Goal: Task Accomplishment & Management: Manage account settings

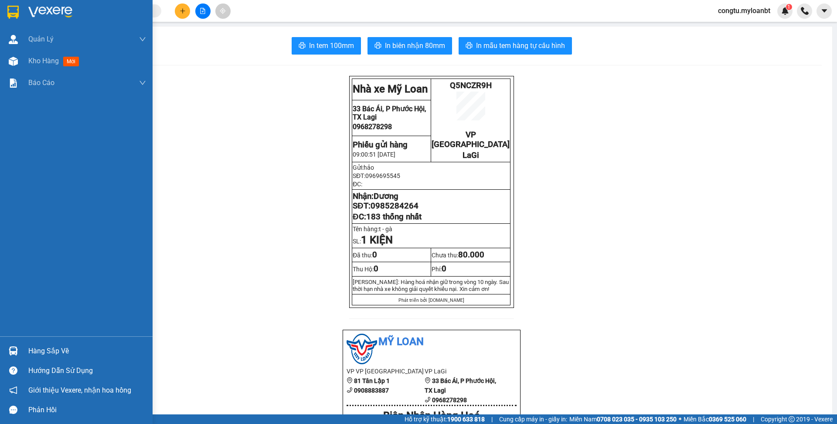
drag, startPoint x: 0, startPoint y: 0, endPoint x: 52, endPoint y: 343, distance: 346.9
click at [45, 346] on div "Hàng sắp về" at bounding box center [87, 350] width 118 height 13
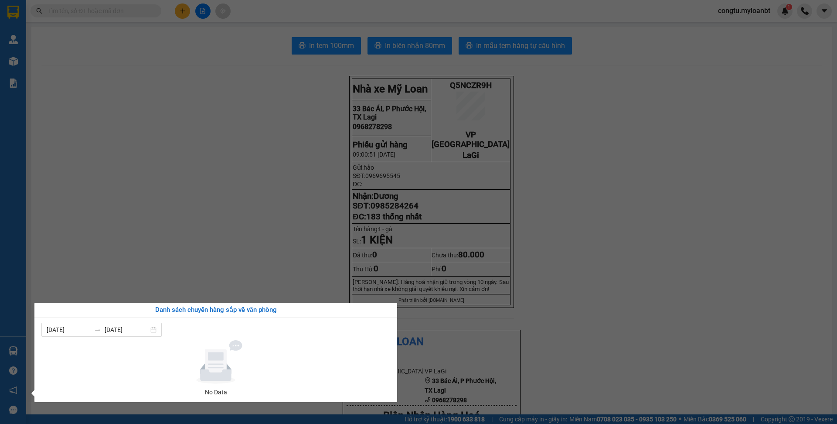
click at [146, 225] on section "Kết quả tìm kiếm ( 0 ) Bộ lọc No Data congtu.myloanbt 1 Quản [PERSON_NAME] lý g…" at bounding box center [418, 212] width 837 height 424
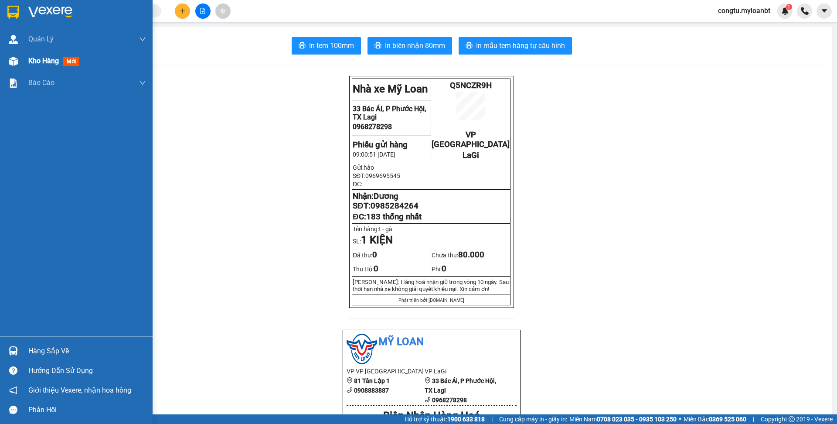
click at [22, 63] on div "Kho hàng mới" at bounding box center [76, 61] width 153 height 22
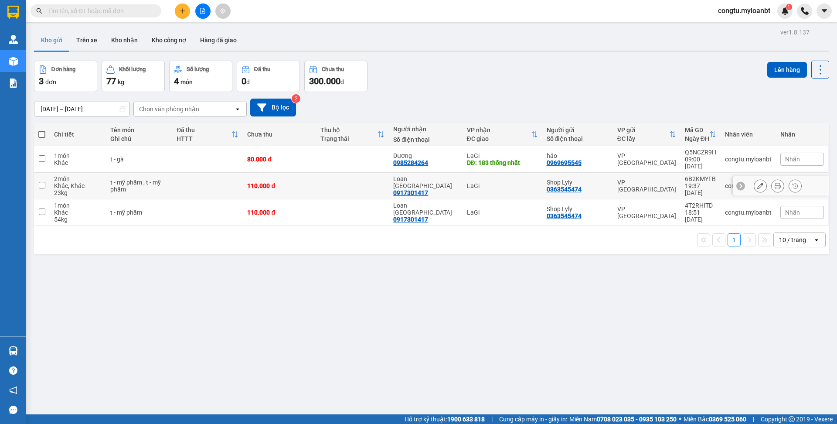
click at [352, 187] on td at bounding box center [352, 186] width 73 height 27
checkbox input "true"
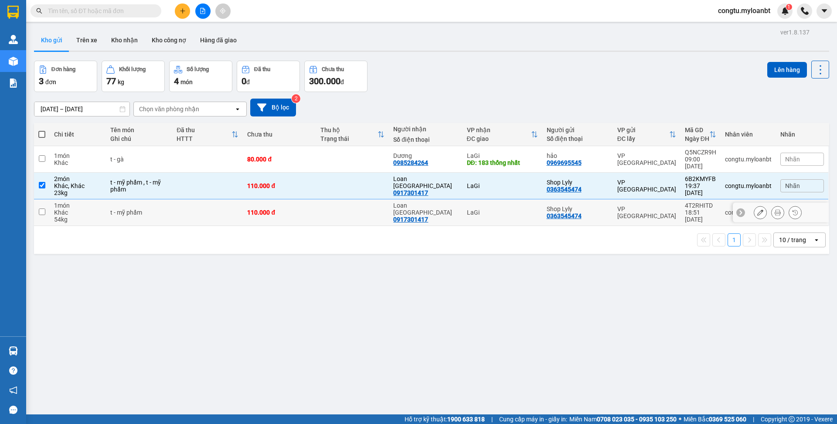
click at [353, 208] on td at bounding box center [352, 212] width 73 height 27
checkbox input "true"
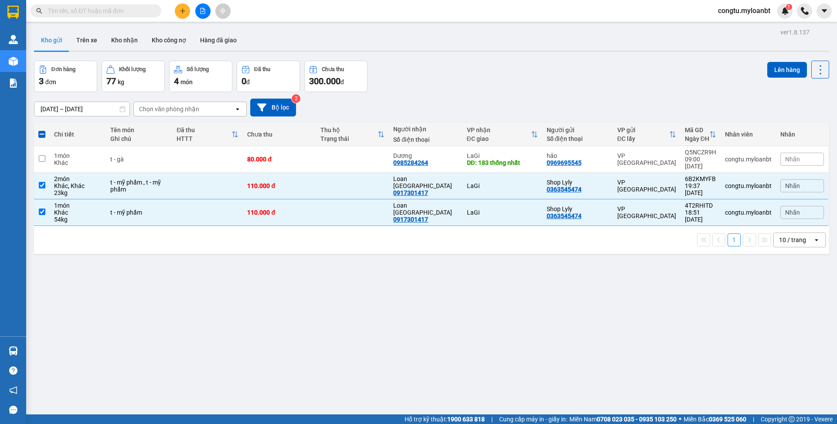
click at [778, 82] on div "Lên hàng" at bounding box center [798, 76] width 62 height 31
click at [778, 75] on button "Lên hàng" at bounding box center [787, 70] width 40 height 16
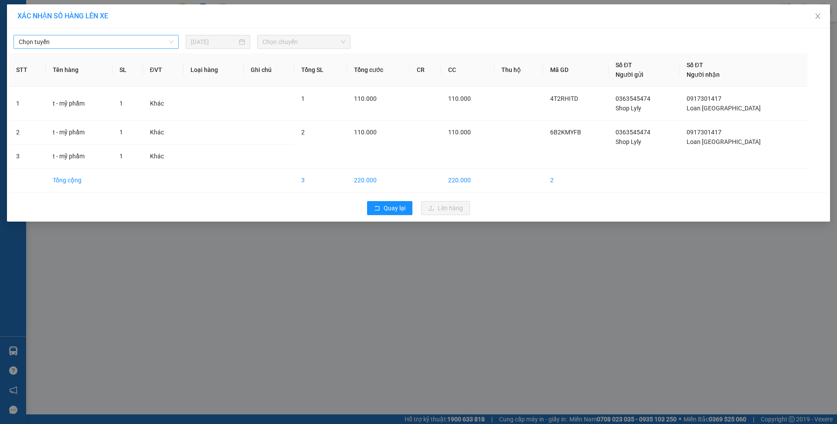
click at [100, 41] on span "Chọn tuyến" at bounding box center [96, 41] width 155 height 13
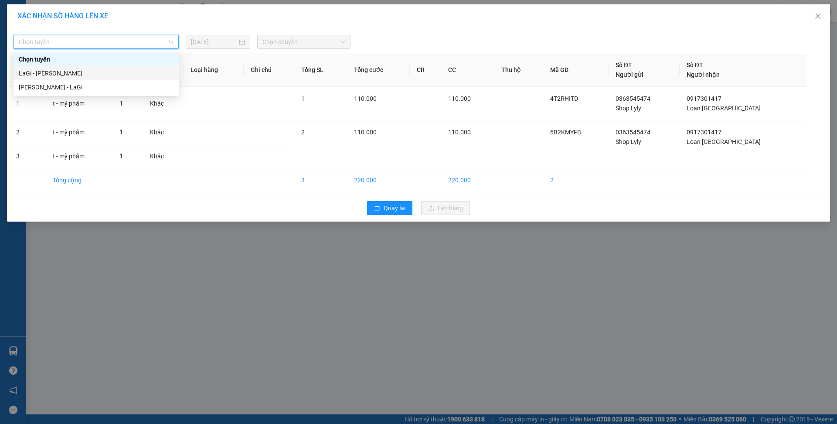
click at [100, 76] on div "LaGi - Hồ Chí Minh" at bounding box center [96, 73] width 155 height 10
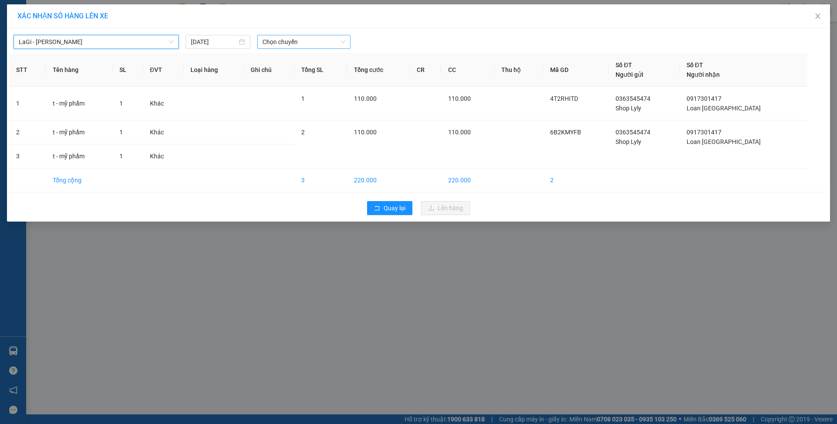
click at [293, 41] on span "Chọn chuyến" at bounding box center [303, 41] width 83 height 13
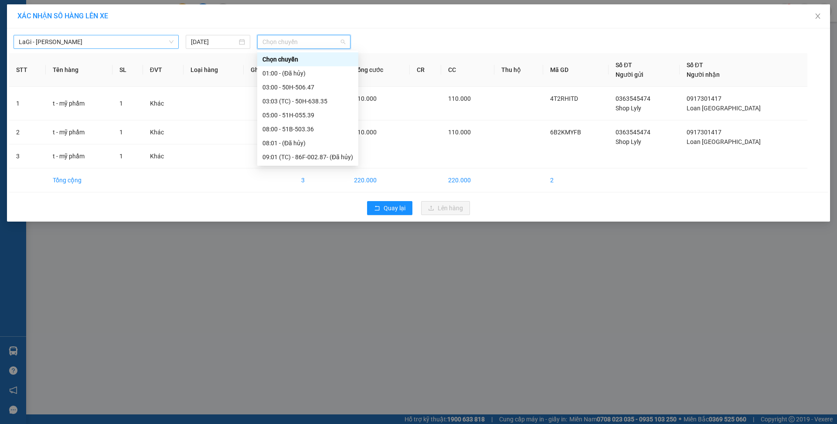
drag, startPoint x: 158, startPoint y: 55, endPoint x: 148, endPoint y: 44, distance: 15.5
click at [156, 55] on th "ĐVT" at bounding box center [163, 70] width 41 height 34
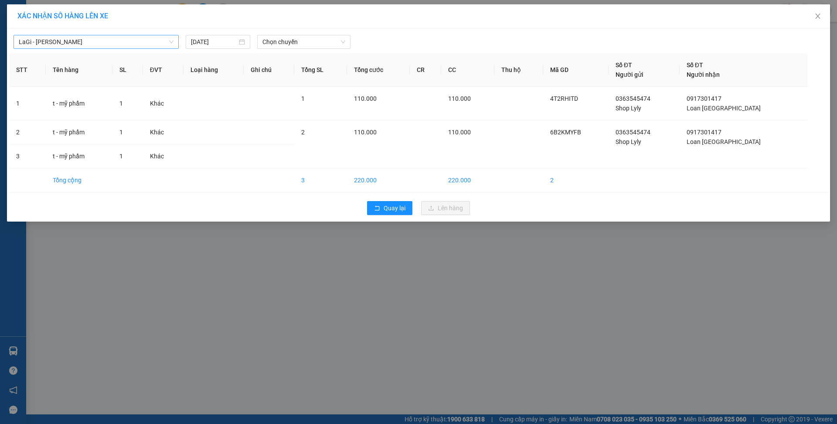
click at [148, 44] on span "LaGi - Hồ Chí Minh" at bounding box center [96, 41] width 155 height 13
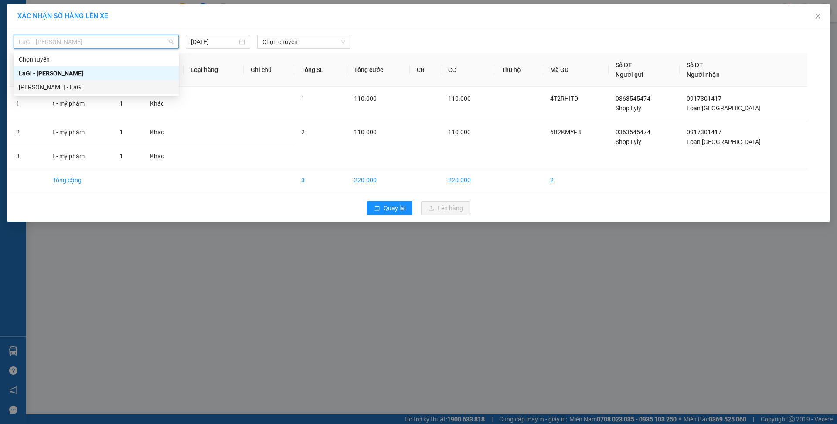
click at [124, 90] on div "Hồ Chí Minh - LaGi" at bounding box center [96, 87] width 155 height 10
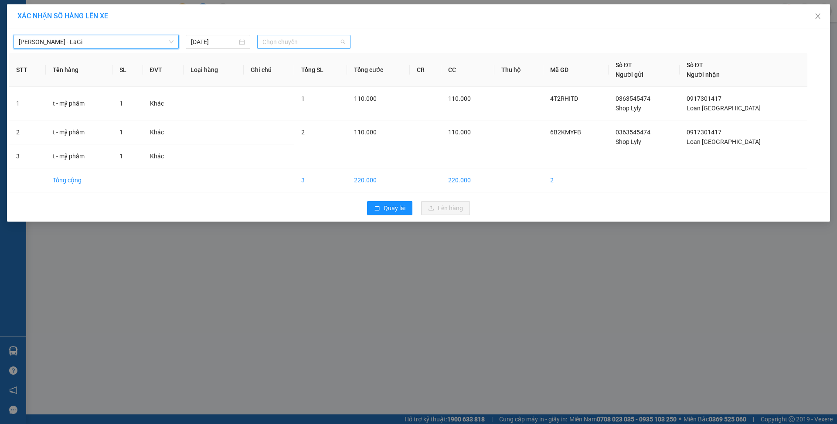
click at [298, 37] on span "Chọn chuyến" at bounding box center [303, 41] width 83 height 13
click at [301, 46] on span "Chọn chuyến" at bounding box center [303, 41] width 83 height 13
drag, startPoint x: 309, startPoint y: 59, endPoint x: 308, endPoint y: 47, distance: 12.3
click at [294, 57] on th "Ghi chú" at bounding box center [269, 70] width 51 height 34
click at [308, 47] on span "Chọn chuyến" at bounding box center [303, 41] width 83 height 13
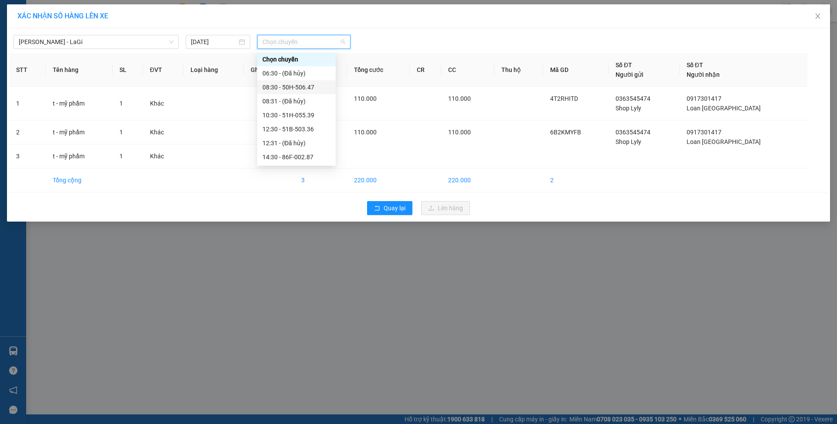
click at [291, 88] on div "08:30 - 50H-506.47" at bounding box center [296, 87] width 68 height 10
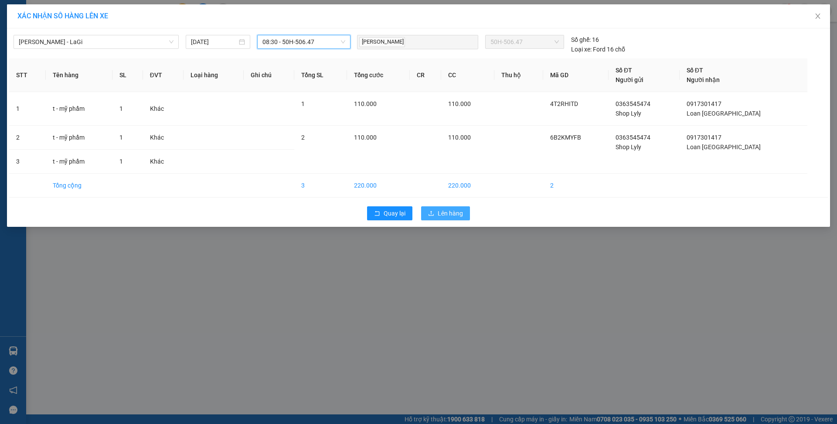
click at [461, 217] on span "Lên hàng" at bounding box center [450, 213] width 25 height 10
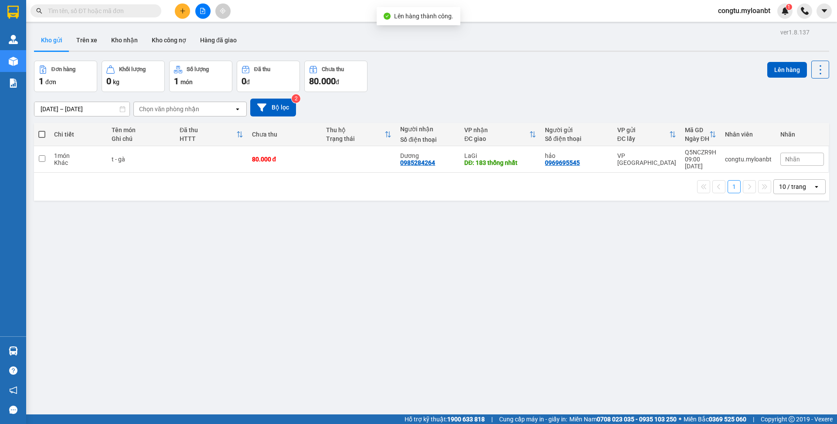
click at [542, 88] on div "Đơn hàng 1 đơn Khối lượng 0 kg Số lượng 1 món Đã thu 0 đ Chưa thu 80.000 đ Lên …" at bounding box center [431, 76] width 795 height 31
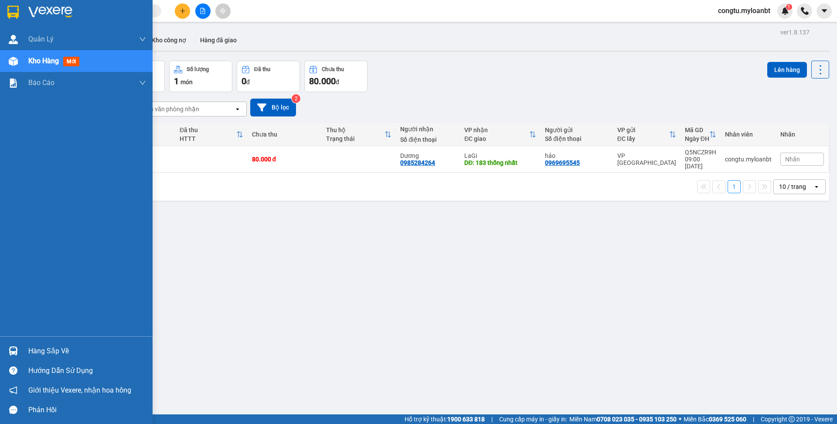
click at [25, 352] on div "Hàng sắp về" at bounding box center [76, 351] width 153 height 20
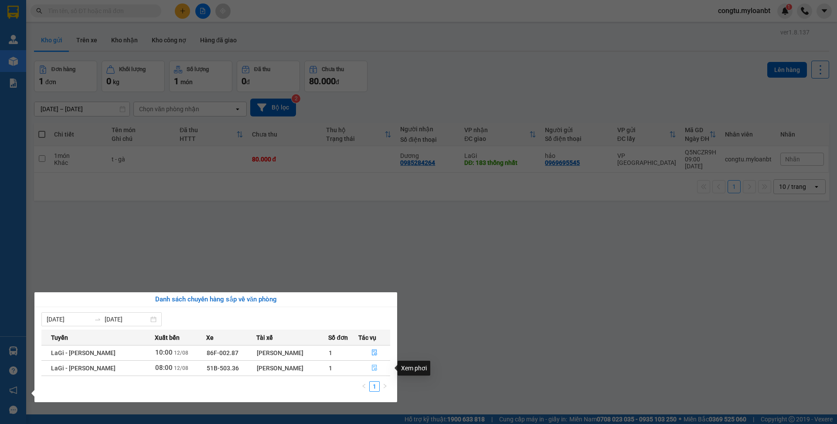
click at [375, 365] on icon "file-done" at bounding box center [374, 367] width 6 height 6
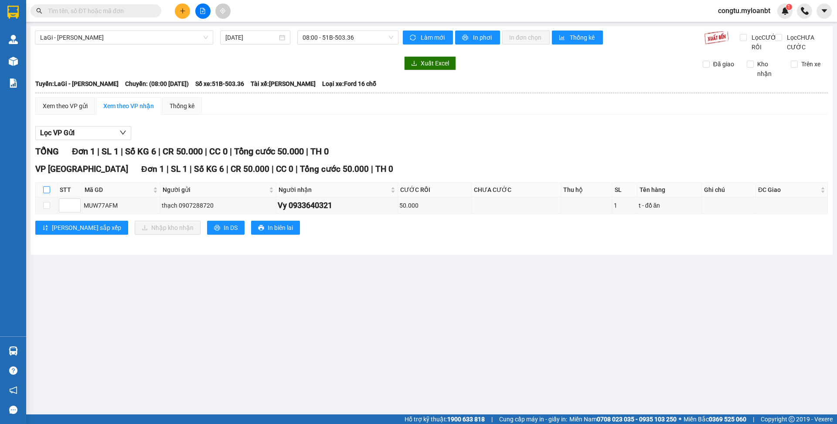
click at [44, 193] on input "checkbox" at bounding box center [46, 189] width 7 height 7
checkbox input "true"
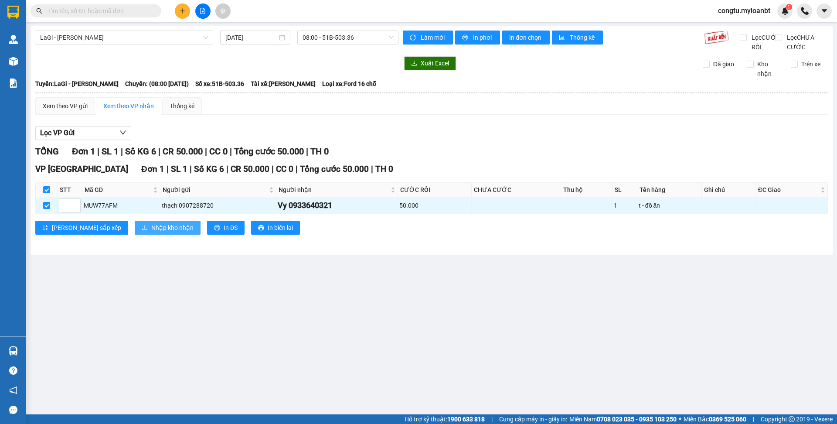
click at [151, 232] on span "Nhập kho nhận" at bounding box center [172, 228] width 42 height 10
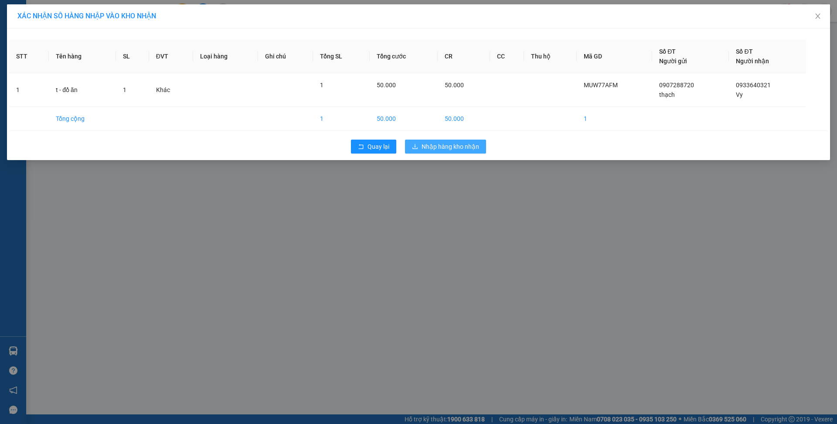
click at [456, 149] on span "Nhập hàng kho nhận" at bounding box center [450, 147] width 58 height 10
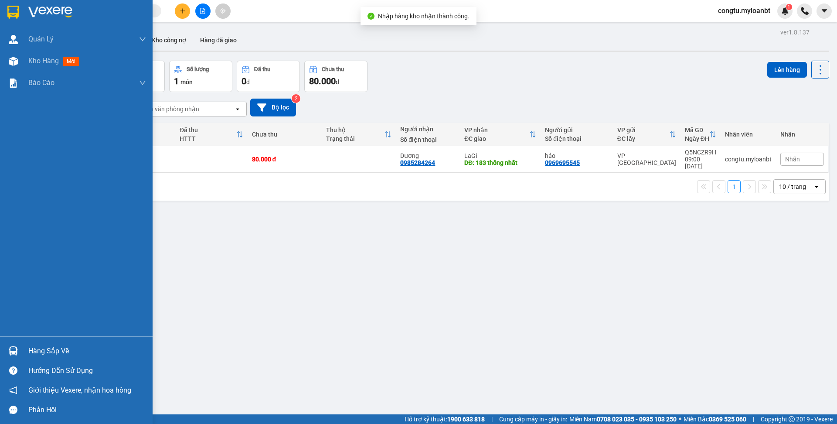
drag, startPoint x: 22, startPoint y: 355, endPoint x: 32, endPoint y: 353, distance: 10.2
click at [23, 355] on div "Hàng sắp về" at bounding box center [76, 351] width 153 height 20
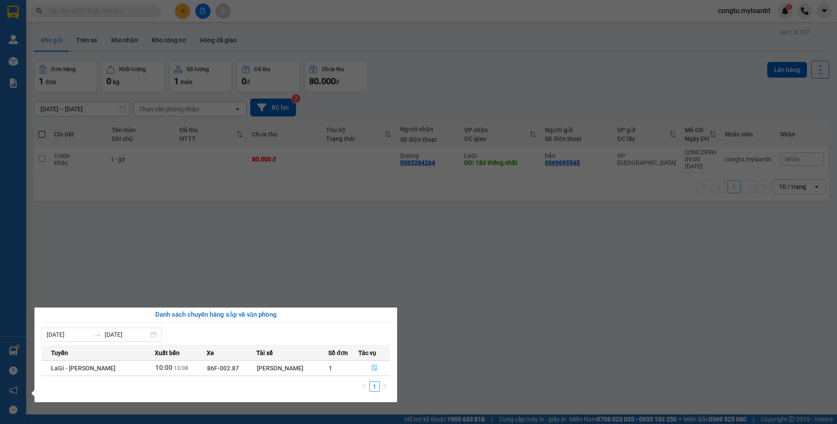
click at [375, 368] on icon "file-done" at bounding box center [374, 367] width 6 height 6
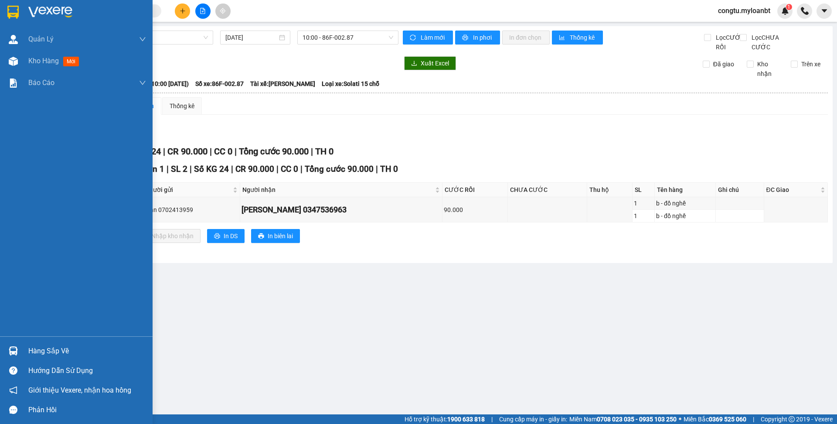
drag, startPoint x: 55, startPoint y: 349, endPoint x: 64, endPoint y: 335, distance: 16.6
click at [57, 347] on div "Hàng sắp về" at bounding box center [87, 350] width 118 height 13
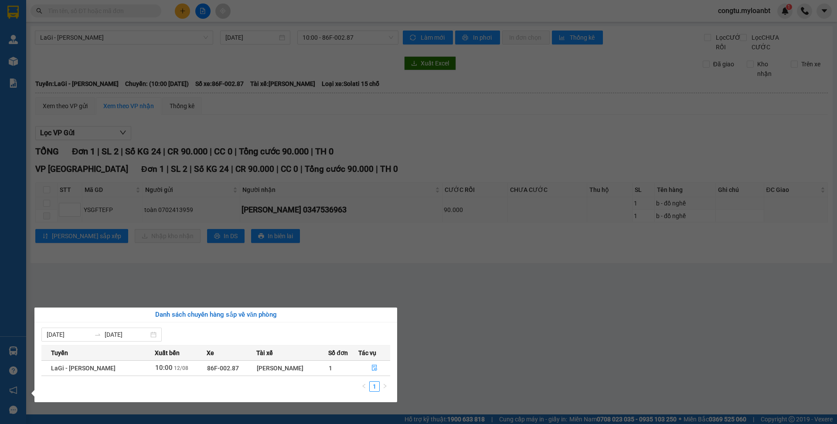
drag, startPoint x: 384, startPoint y: 275, endPoint x: 306, endPoint y: 215, distance: 98.2
click at [382, 272] on section "Kết quả tìm kiếm ( 0 ) Bộ lọc No Data congtu.myloanbt 1 Quản Lý Quản lý giao nh…" at bounding box center [418, 212] width 837 height 424
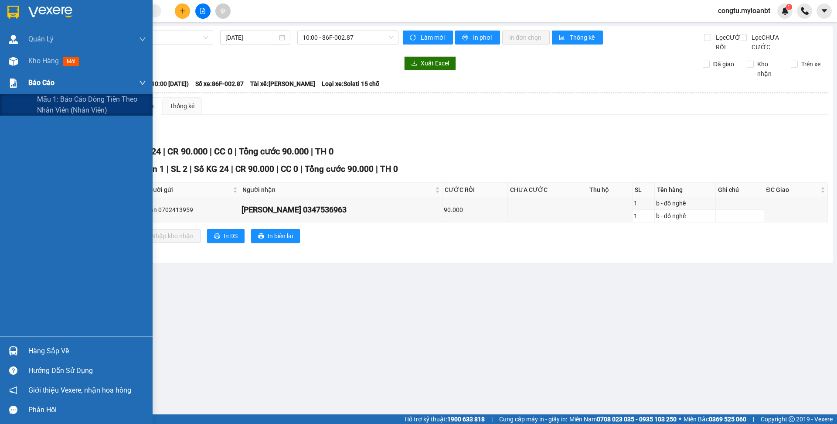
click at [51, 84] on span "Báo cáo" at bounding box center [41, 82] width 26 height 11
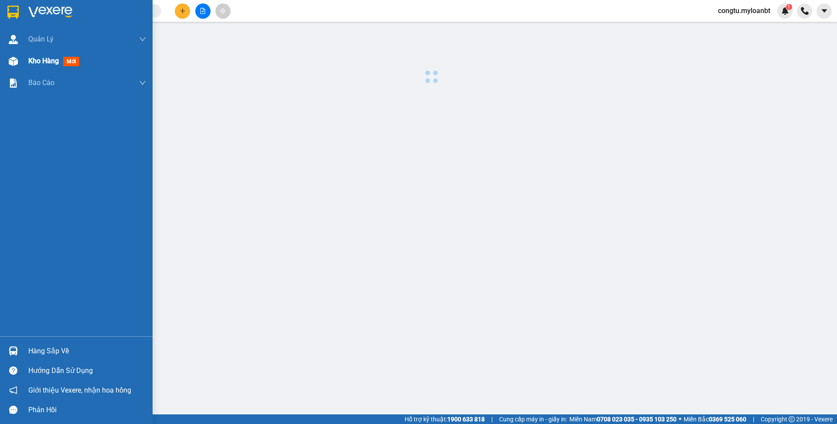
click at [49, 57] on span "Kho hàng" at bounding box center [43, 61] width 31 height 8
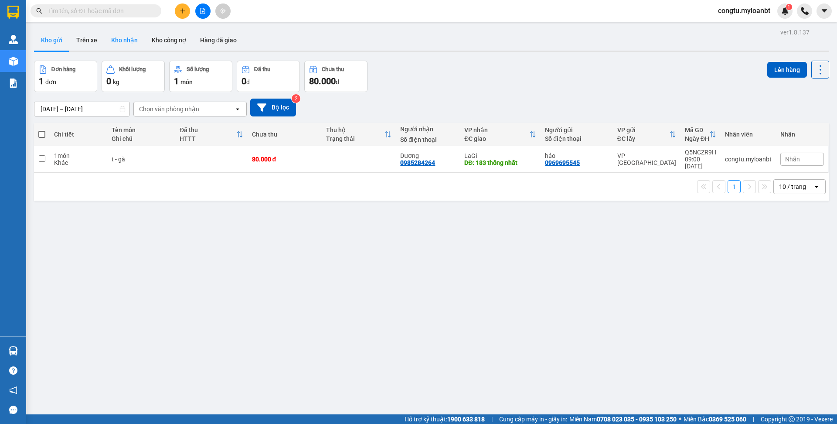
click at [126, 42] on button "Kho nhận" at bounding box center [124, 40] width 41 height 21
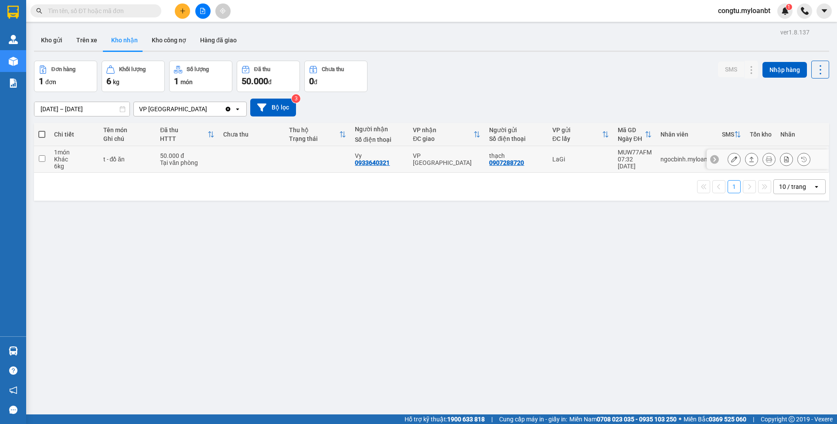
click at [373, 163] on div "0933640321" at bounding box center [372, 162] width 35 height 7
click at [373, 162] on div "0933640321" at bounding box center [372, 162] width 35 height 7
click at [374, 161] on div "0933640321" at bounding box center [372, 162] width 35 height 7
click at [374, 160] on div "0933640321" at bounding box center [372, 162] width 35 height 7
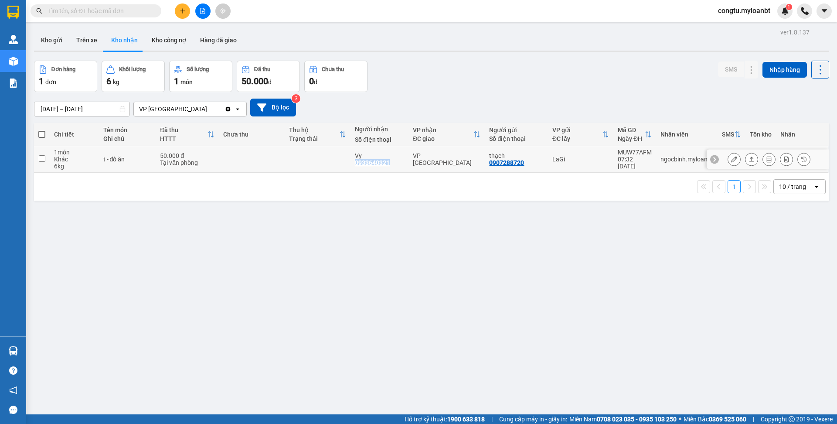
click at [374, 159] on div "0933640321" at bounding box center [372, 162] width 35 height 7
copy div "0933640321"
click at [619, 153] on div "MUW77AFM" at bounding box center [634, 152] width 34 height 7
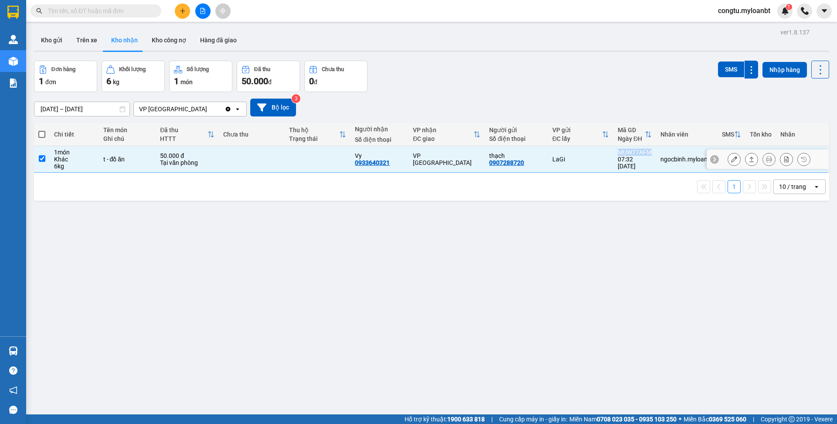
click at [619, 153] on div "MUW77AFM" at bounding box center [634, 152] width 34 height 7
checkbox input "true"
copy div "MUW77AFM"
click at [503, 104] on div "14/07/2025 – 12/08/2025 Press the down arrow key to interact with the calendar …" at bounding box center [431, 107] width 795 height 18
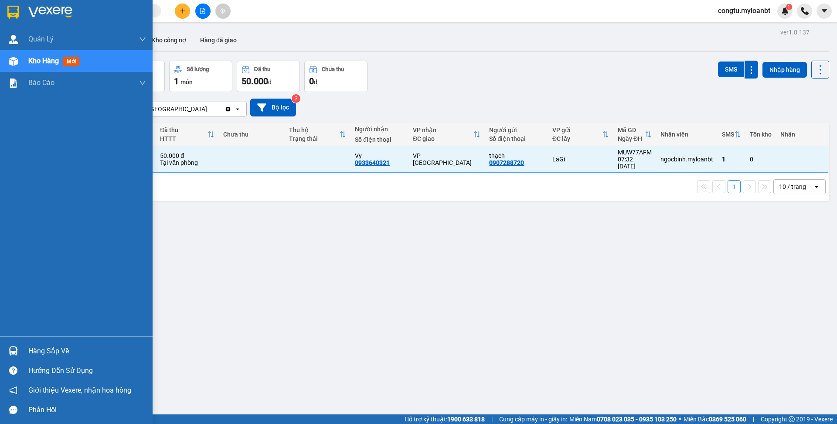
drag, startPoint x: 20, startPoint y: 345, endPoint x: 41, endPoint y: 349, distance: 21.5
click at [24, 345] on div "Hàng sắp về" at bounding box center [76, 351] width 153 height 20
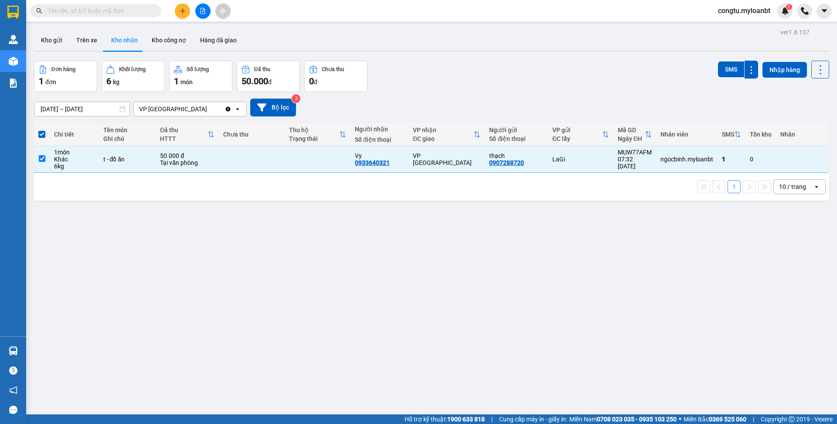
click at [318, 228] on section "Kết quả tìm kiếm ( 0 ) Bộ lọc No Data congtu.myloanbt 1 Quản Lý Quản lý giao nh…" at bounding box center [418, 212] width 837 height 424
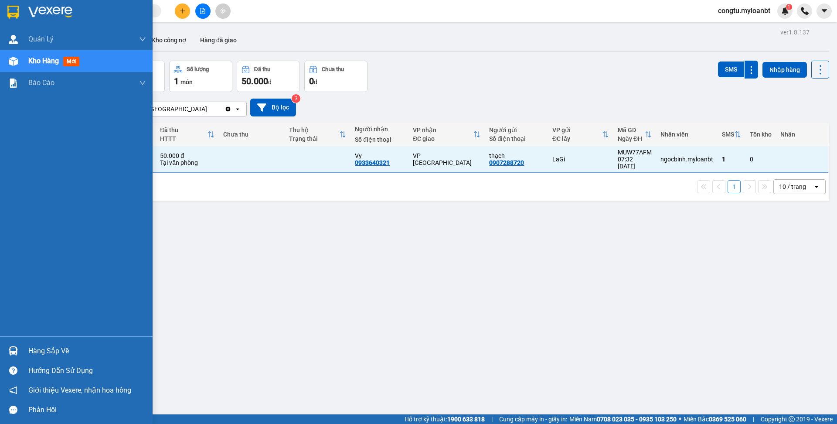
click at [36, 363] on div "Hướng dẫn sử dụng" at bounding box center [76, 370] width 153 height 20
click at [66, 347] on div "Hàng sắp về" at bounding box center [87, 350] width 118 height 13
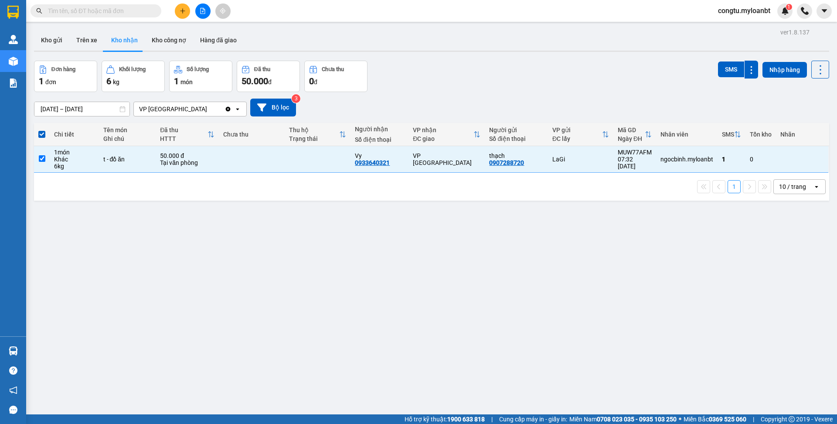
drag, startPoint x: 330, startPoint y: 266, endPoint x: 328, endPoint y: 270, distance: 4.5
click at [330, 266] on section "Kết quả tìm kiếm ( 0 ) Bộ lọc No Data congtu.myloanbt 1 Quản Lý Quản lý giao nh…" at bounding box center [418, 212] width 837 height 424
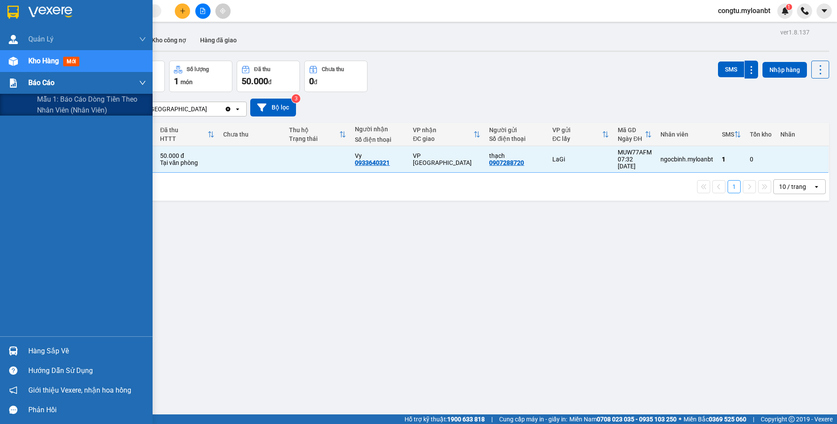
click at [42, 81] on span "Báo cáo" at bounding box center [41, 82] width 26 height 11
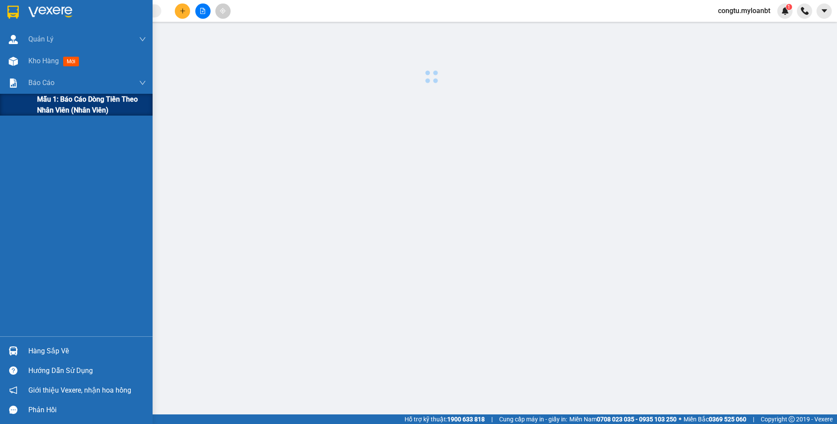
click at [105, 98] on span "Mẫu 1: Báo cáo dòng tiền theo nhân viên (Nhân viên)" at bounding box center [91, 105] width 109 height 22
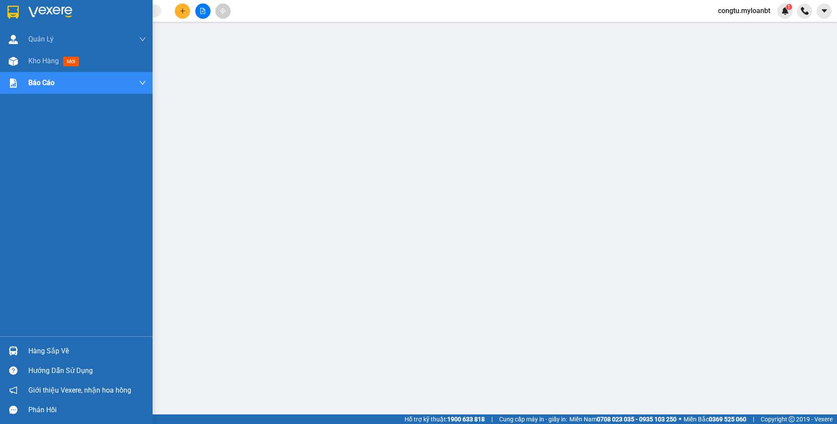
drag, startPoint x: 37, startPoint y: 343, endPoint x: 50, endPoint y: 343, distance: 12.7
click at [42, 344] on div "Hàng sắp về" at bounding box center [76, 351] width 153 height 20
drag, startPoint x: 45, startPoint y: 355, endPoint x: 151, endPoint y: 356, distance: 106.3
click at [45, 355] on div "Hàng sắp về" at bounding box center [87, 350] width 118 height 13
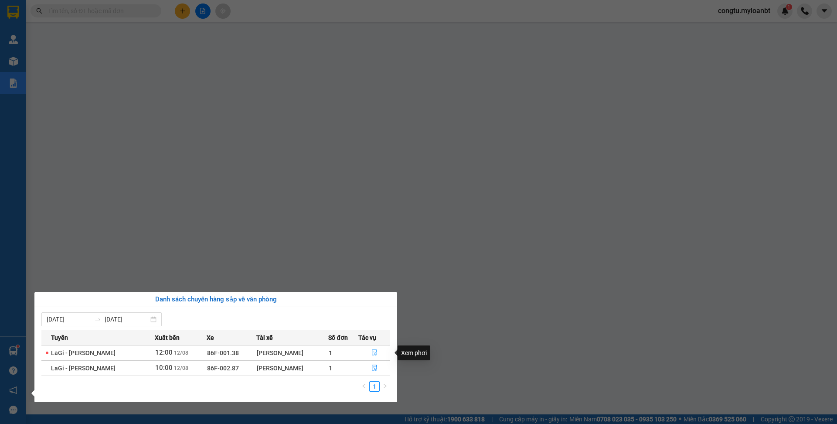
click at [377, 353] on icon "file-done" at bounding box center [374, 352] width 5 height 6
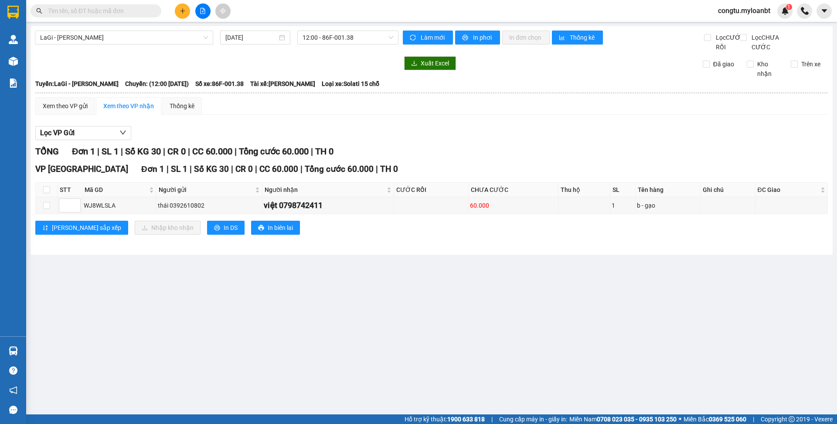
click at [492, 158] on div "TỔNG Đơn 1 | SL 1 | Số KG 30 | CR 0 | CC 60.000 | Tổng cước 60.000 | TH 0" at bounding box center [431, 152] width 792 height 14
click at [105, 210] on div "WJ8WLSLA" at bounding box center [119, 205] width 71 height 10
copy div "WJ8WLSLA"
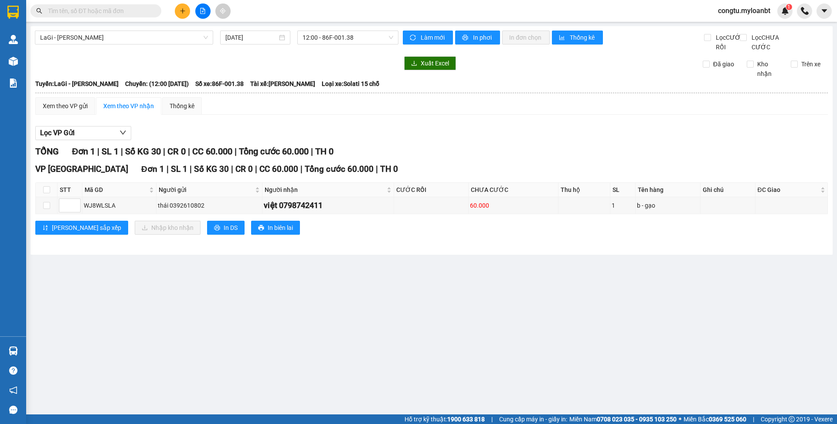
click at [113, 10] on input "text" at bounding box center [99, 11] width 103 height 10
paste input "WJ8WLSLA"
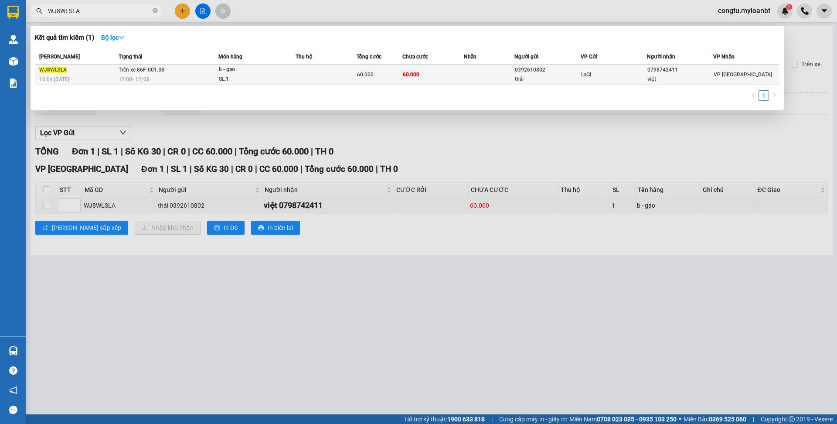
type input "WJ8WLSLA"
click at [437, 71] on td "60.000" at bounding box center [432, 74] width 61 height 20
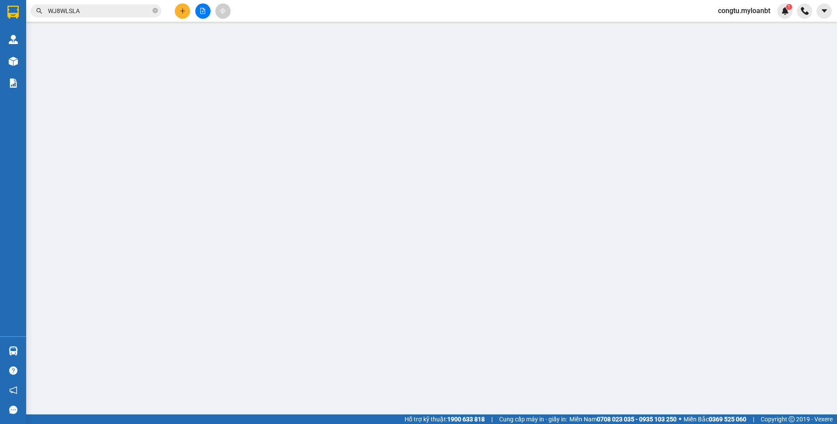
type input "0392610802"
type input "thái"
type input "0798742411"
type input "việt"
type input "60.000"
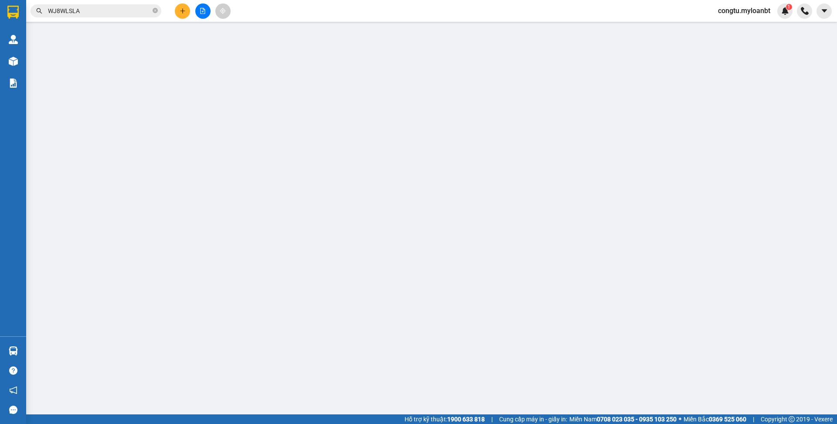
type input "60.000"
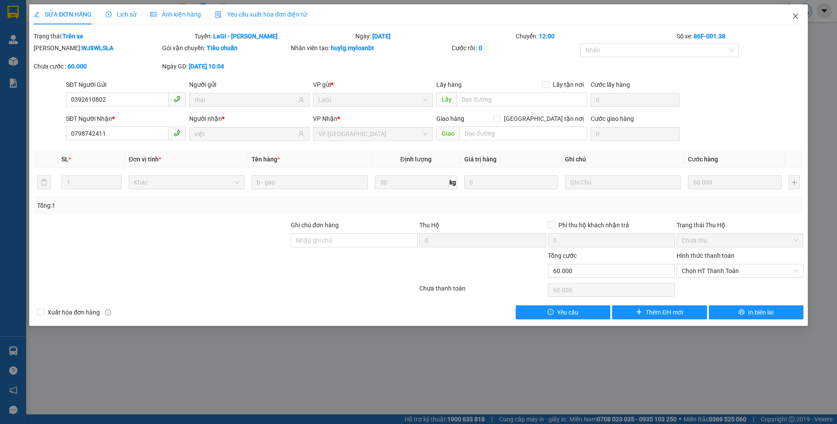
click at [798, 14] on span "Close" at bounding box center [795, 16] width 24 height 24
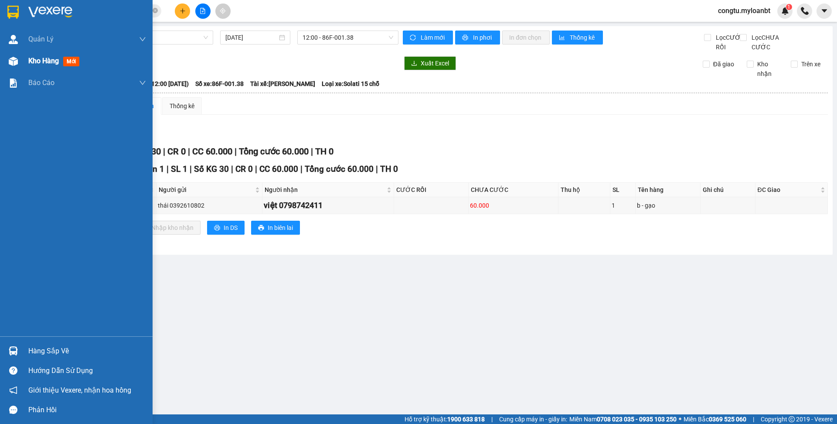
click at [44, 61] on span "Kho hàng" at bounding box center [43, 61] width 31 height 8
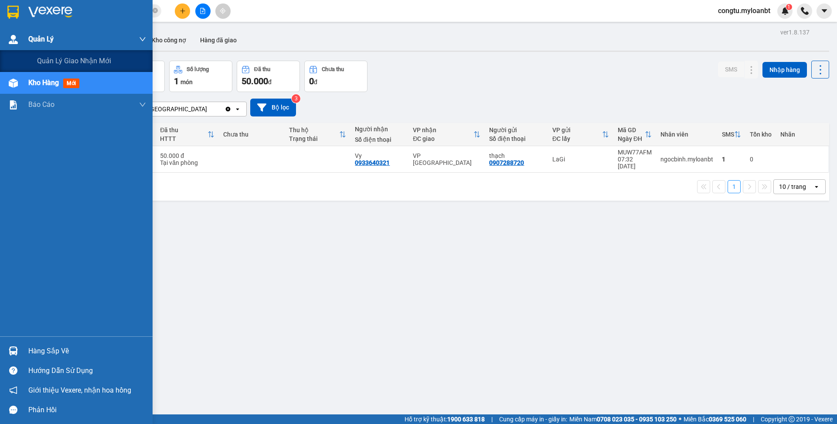
click at [20, 42] on div at bounding box center [13, 39] width 15 height 15
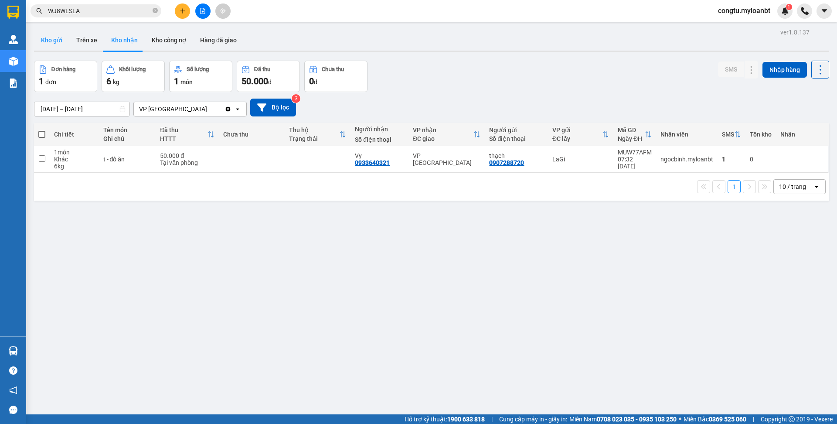
drag, startPoint x: 71, startPoint y: 38, endPoint x: 61, endPoint y: 37, distance: 10.1
click at [61, 37] on div "Kho gửi Trên xe Kho nhận Kho công nợ Hàng đã giao" at bounding box center [431, 41] width 795 height 23
click at [61, 37] on button "Kho gửi" at bounding box center [51, 40] width 35 height 21
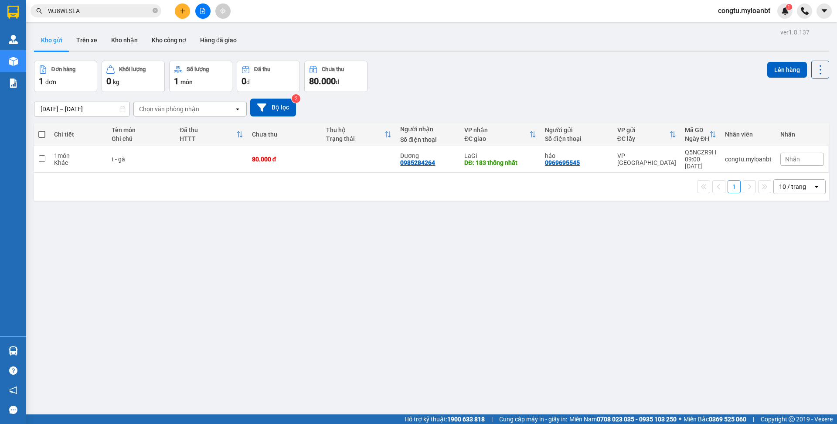
click at [455, 43] on div "Kho gửi Trên xe Kho nhận Kho công nợ Hàng đã giao" at bounding box center [431, 41] width 795 height 23
click at [117, 13] on input "WJ8WLSLA" at bounding box center [99, 11] width 103 height 10
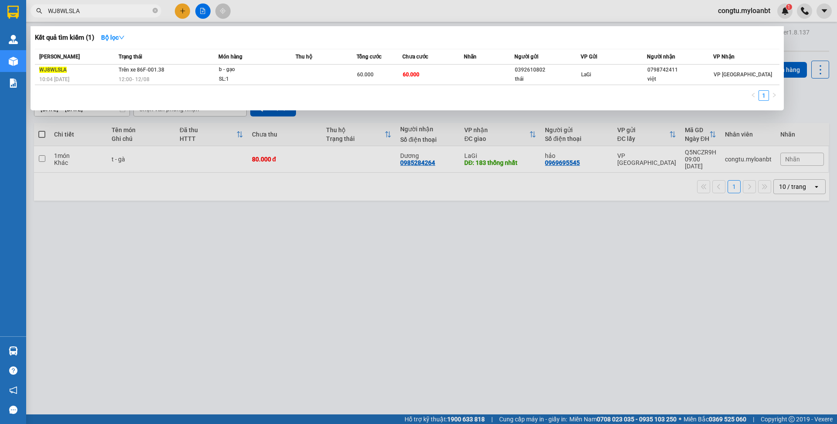
click at [117, 12] on input "WJ8WLSLA" at bounding box center [99, 11] width 103 height 10
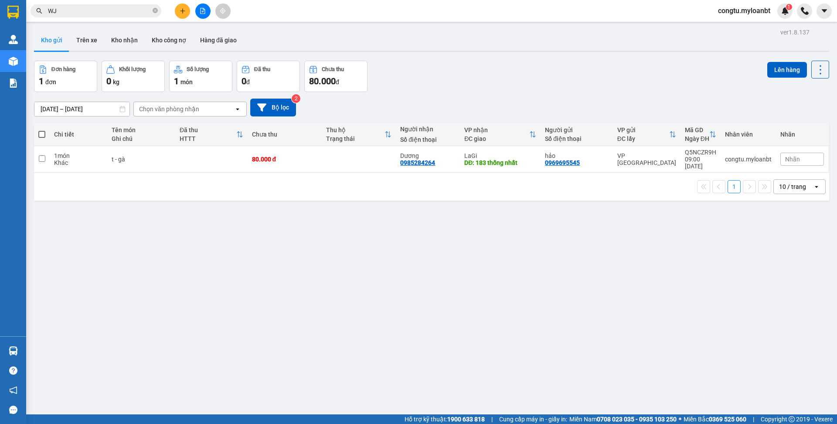
type input "W"
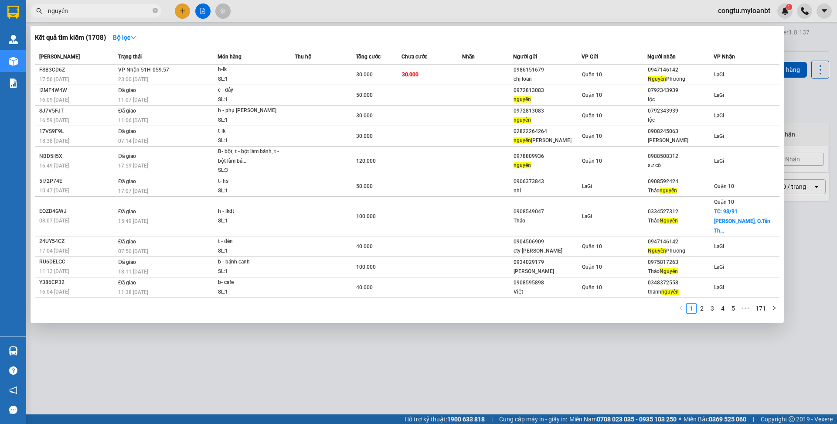
type input "nguyên"
